Goal: Find specific page/section: Find specific page/section

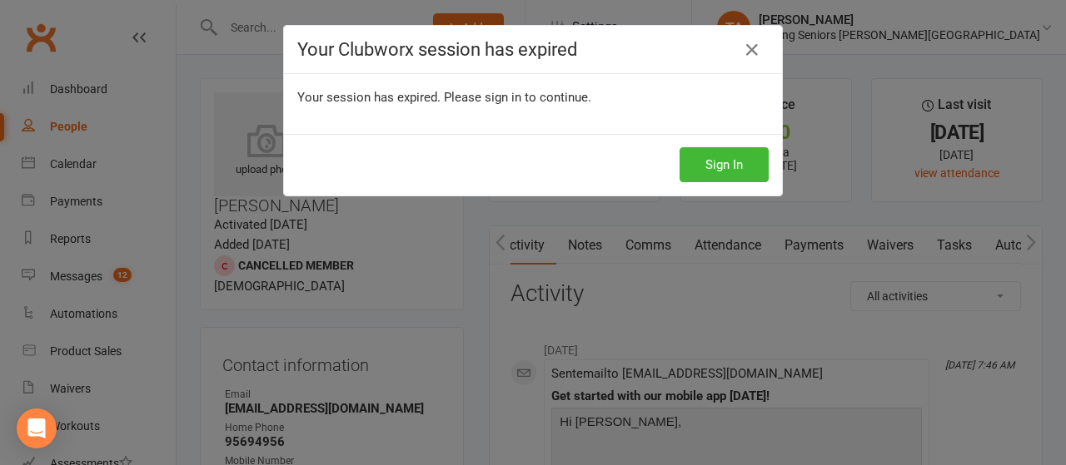
scroll to position [0, 17]
click at [728, 164] on button "Sign In" at bounding box center [723, 164] width 89 height 35
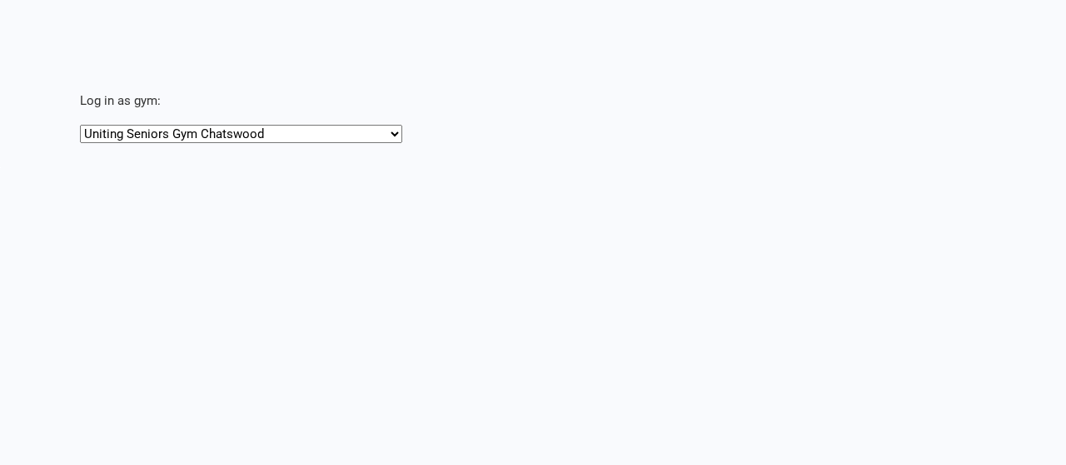
click at [358, 36] on main "Log in as gym: Uniting Seniors Gym Chatswood Uniting Seniors Gym Lilyfield" at bounding box center [533, 72] width 1066 height 144
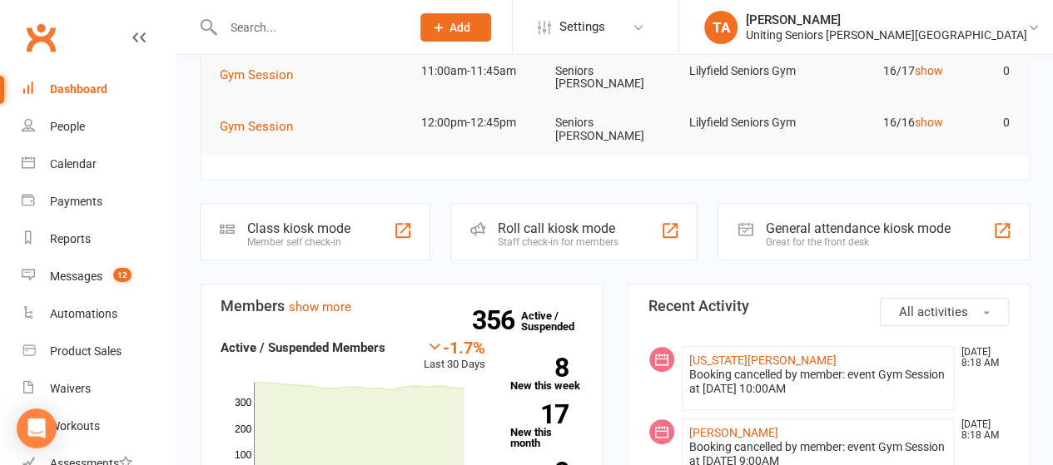
scroll to position [280, 0]
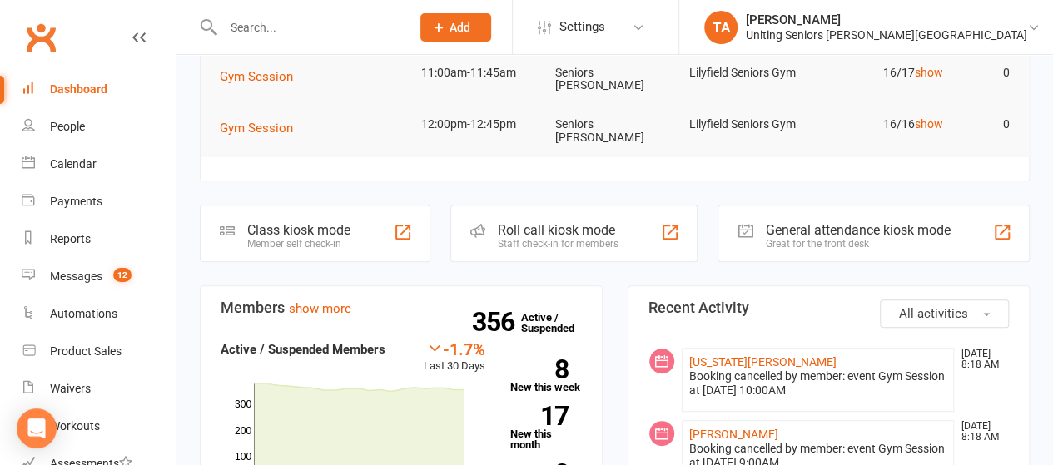
click at [357, 37] on input "text" at bounding box center [308, 27] width 181 height 23
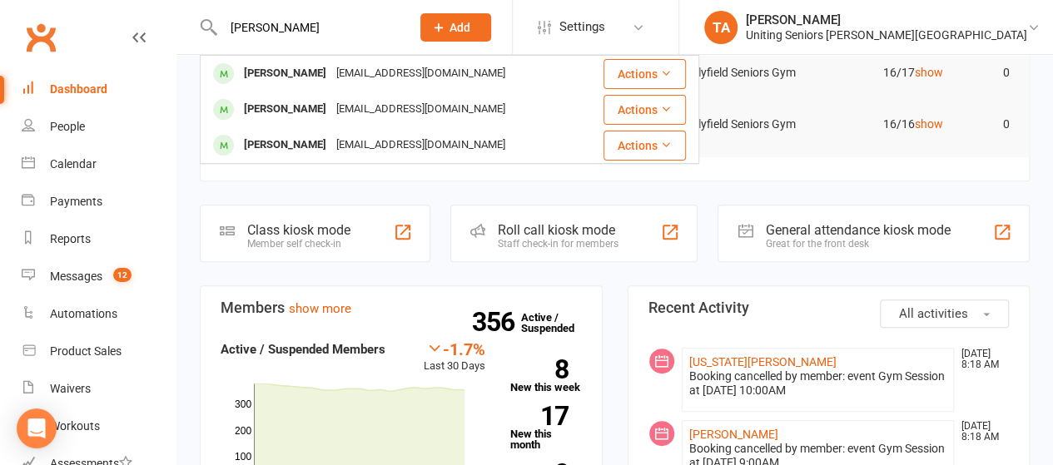
type input "[PERSON_NAME]"
click at [360, 84] on div "[EMAIL_ADDRESS][DOMAIN_NAME]" at bounding box center [420, 74] width 179 height 24
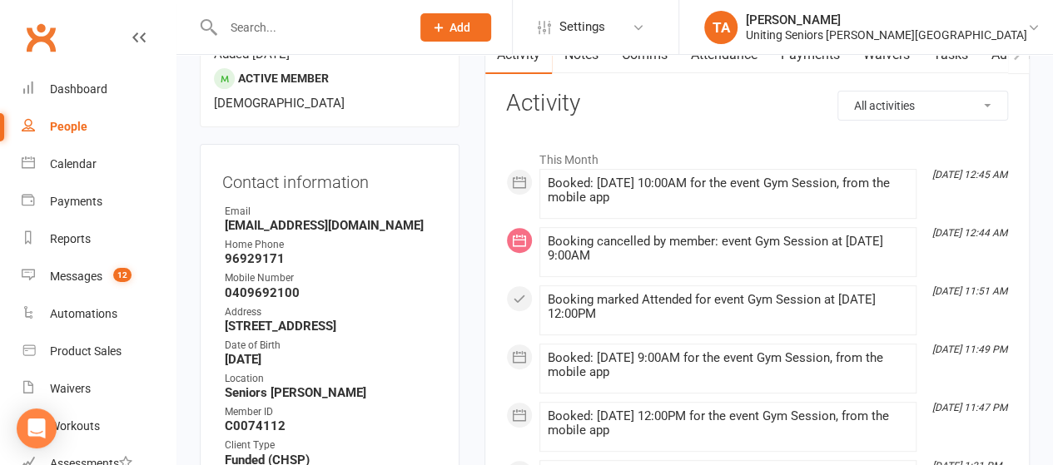
scroll to position [191, 0]
